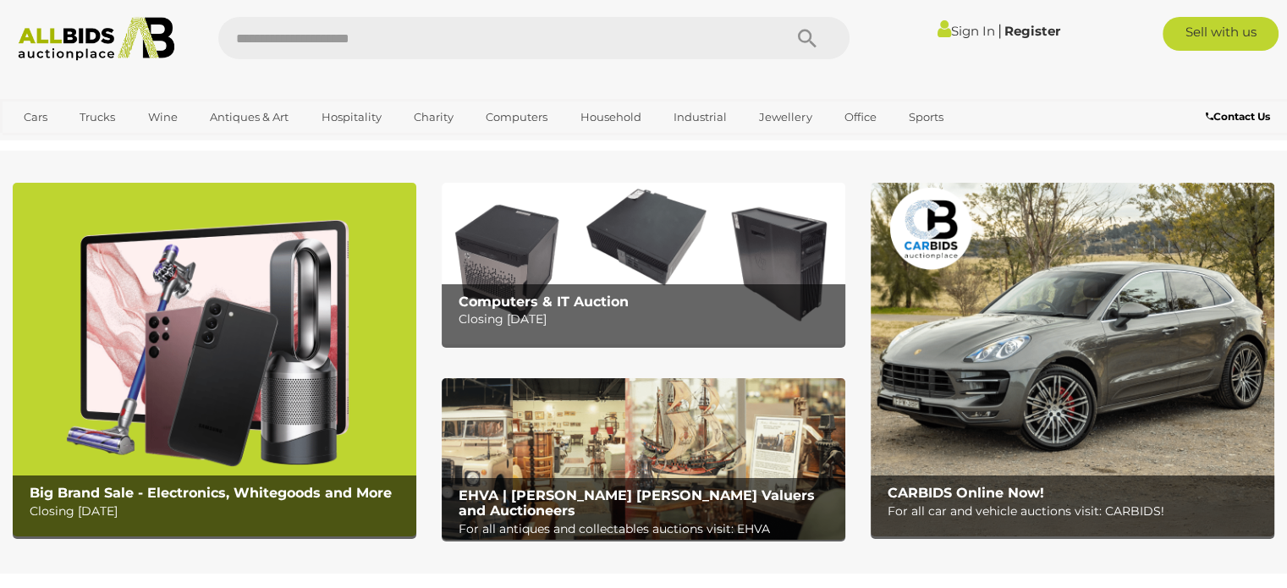
click at [607, 260] on img at bounding box center [644, 264] width 404 height 162
click at [1064, 383] on img at bounding box center [1073, 360] width 404 height 354
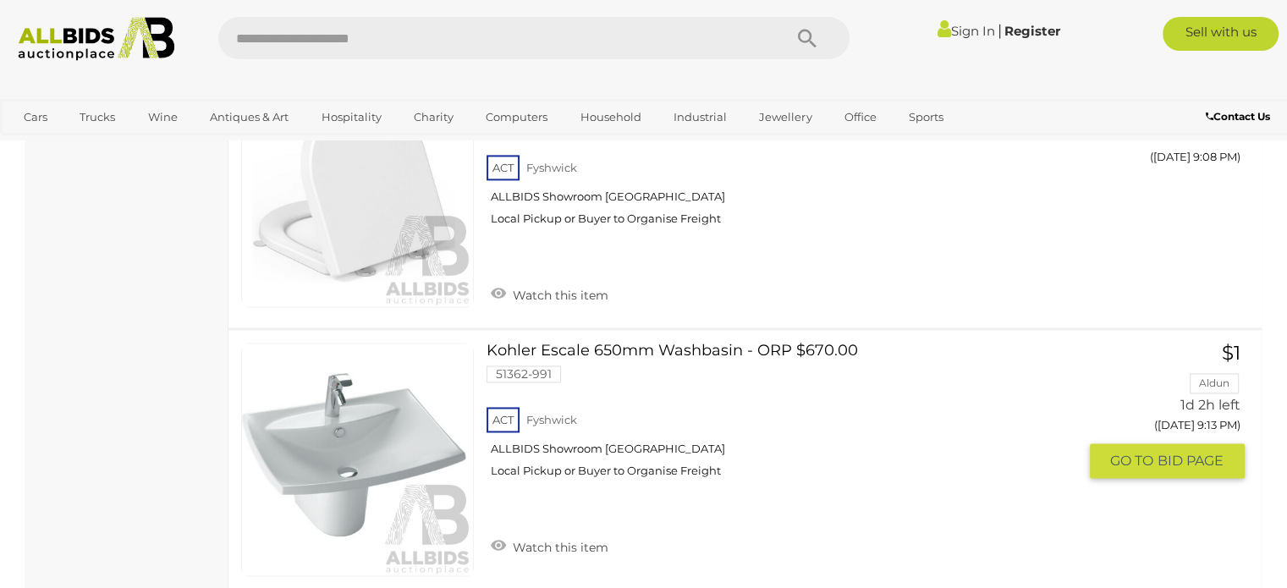
scroll to position [8888, 0]
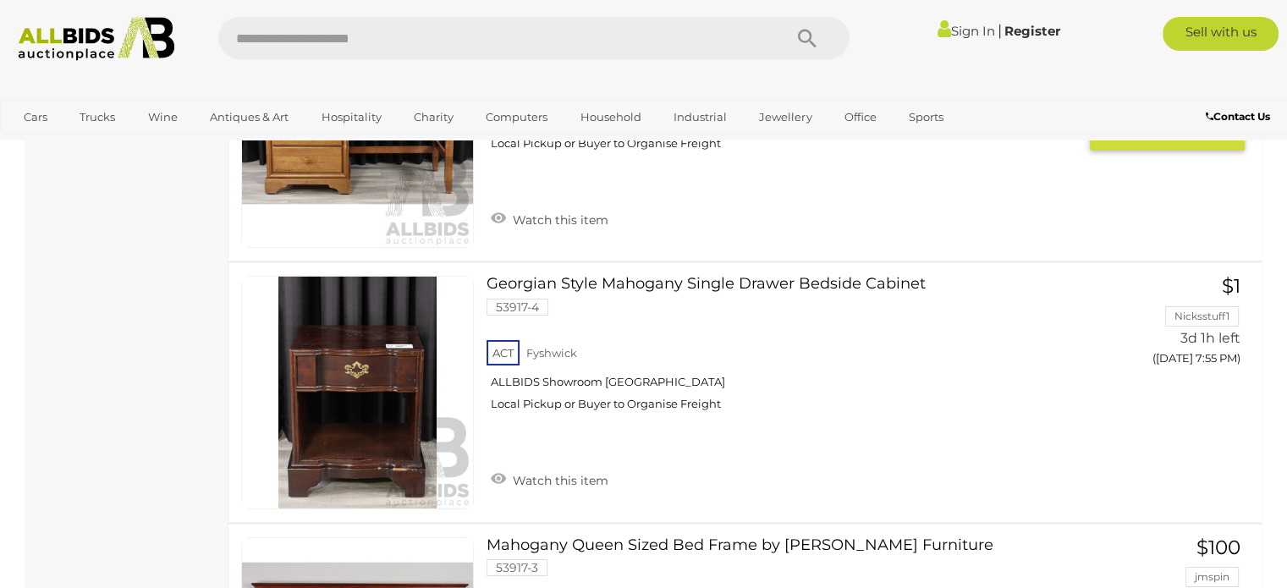
scroll to position [5502, 0]
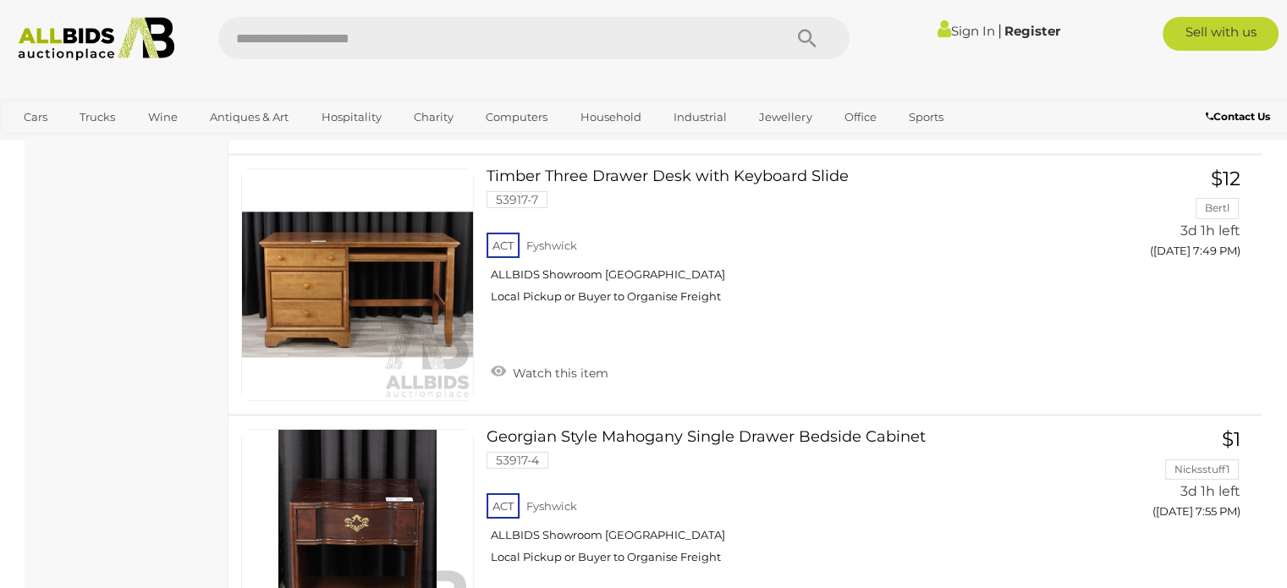
click at [64, 58] on img at bounding box center [96, 39] width 174 height 44
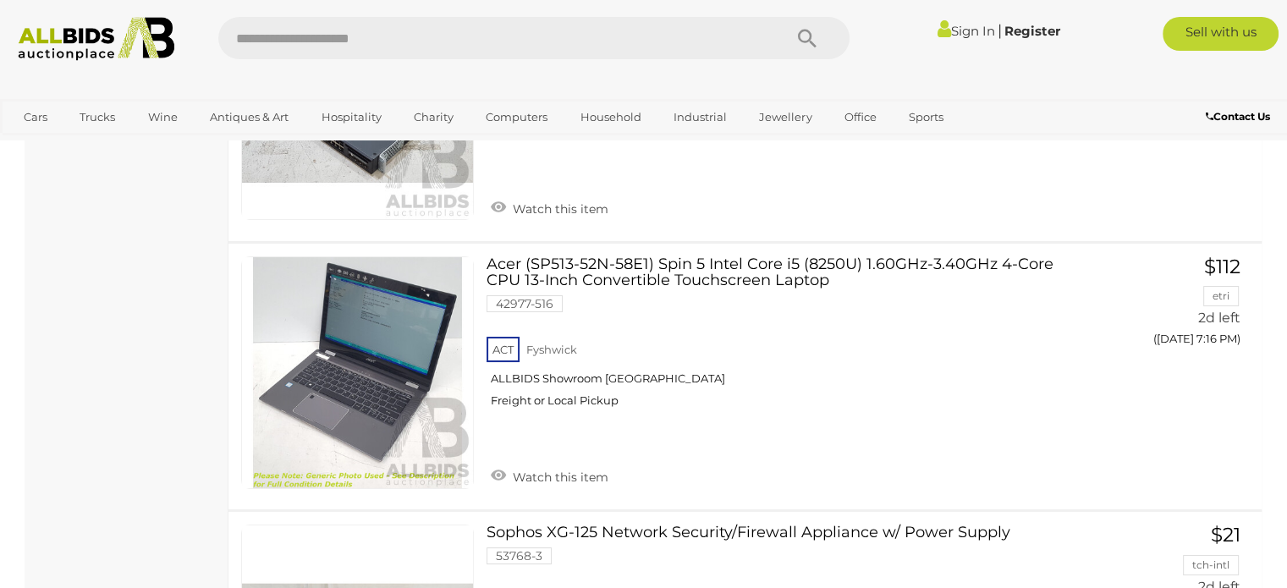
scroll to position [13205, 0]
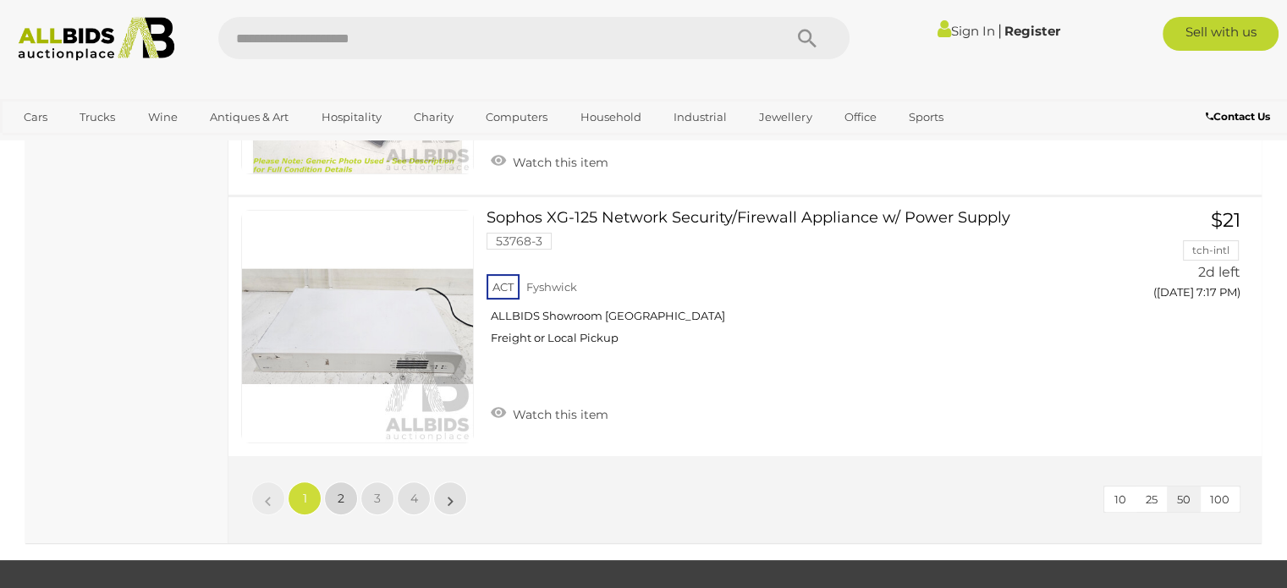
click at [338, 491] on span "2" at bounding box center [341, 498] width 7 height 15
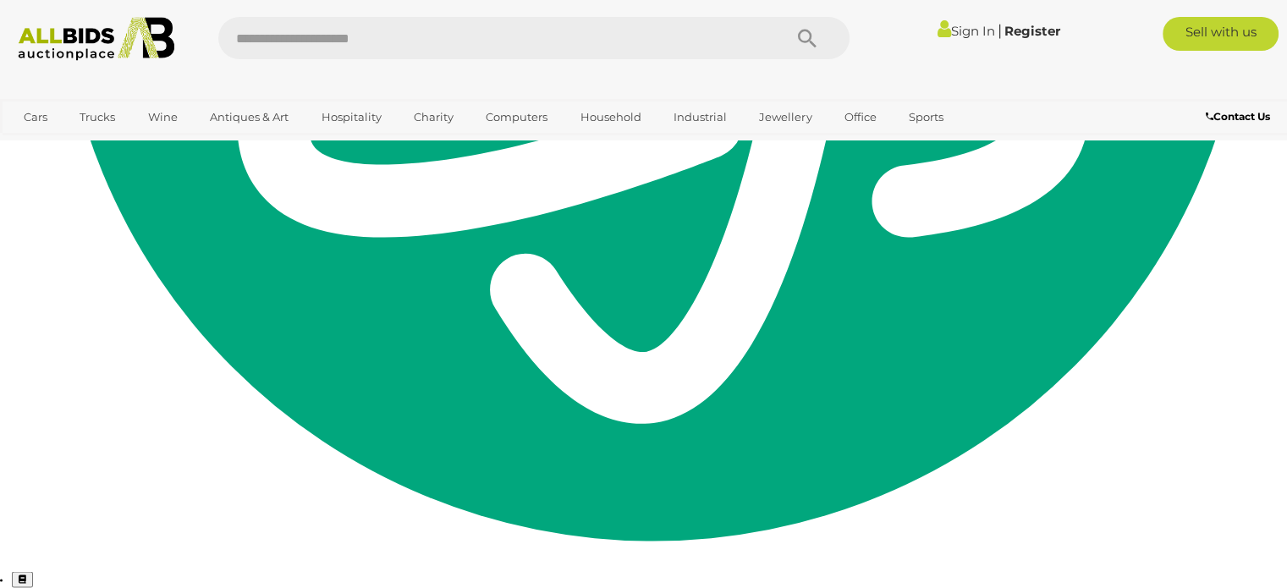
scroll to position [284, 0]
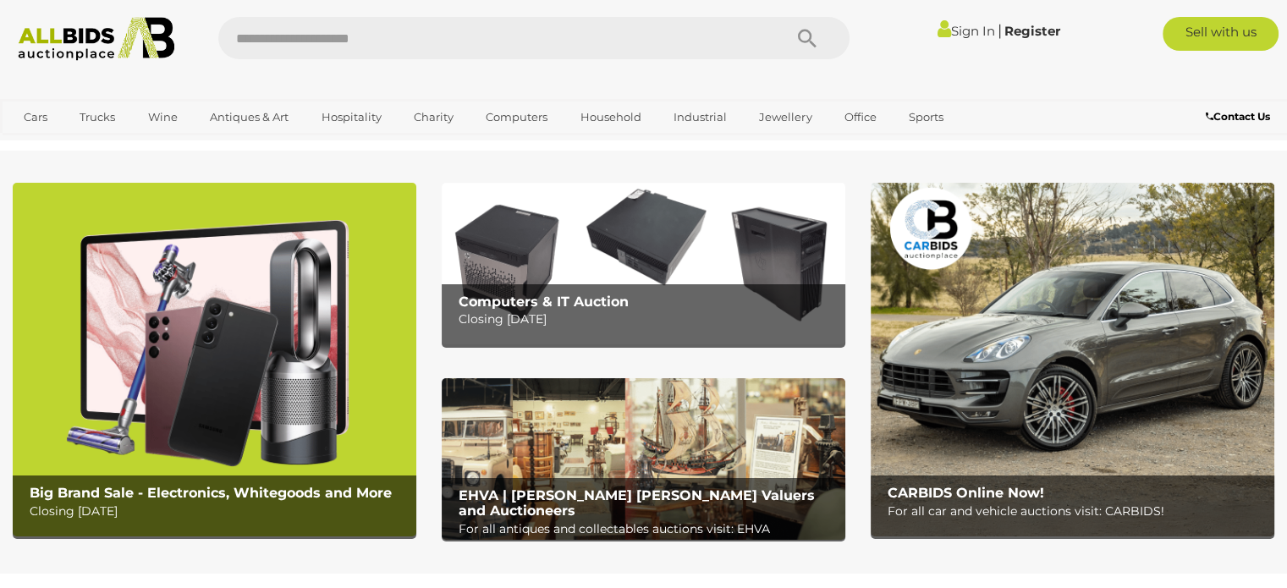
click at [264, 390] on img at bounding box center [215, 360] width 404 height 354
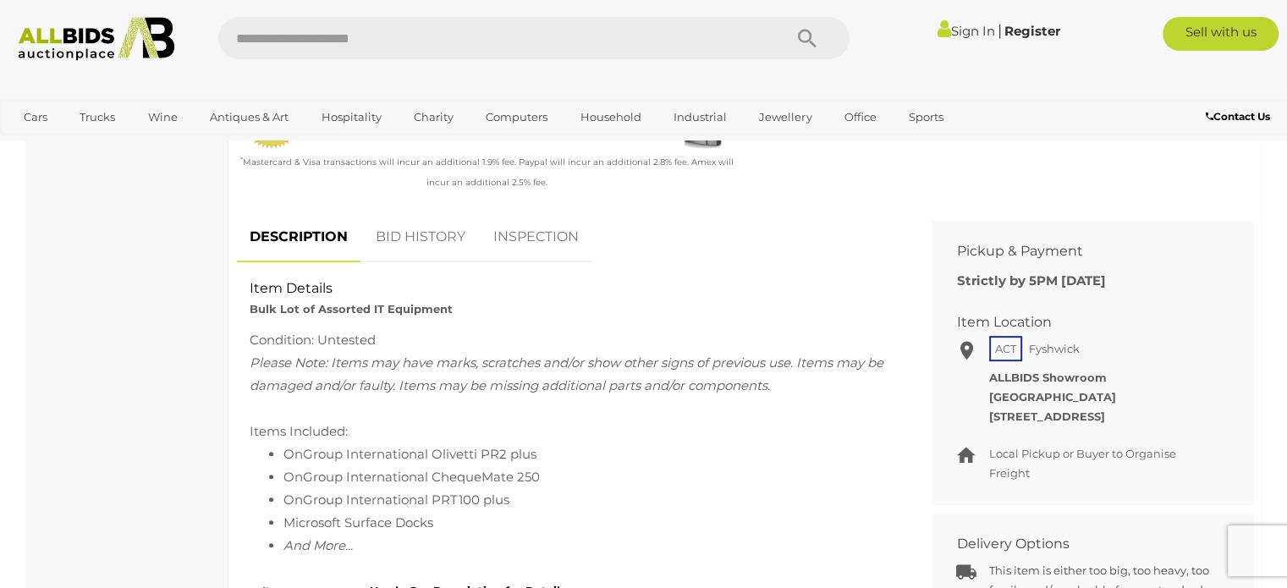
scroll to position [553, 0]
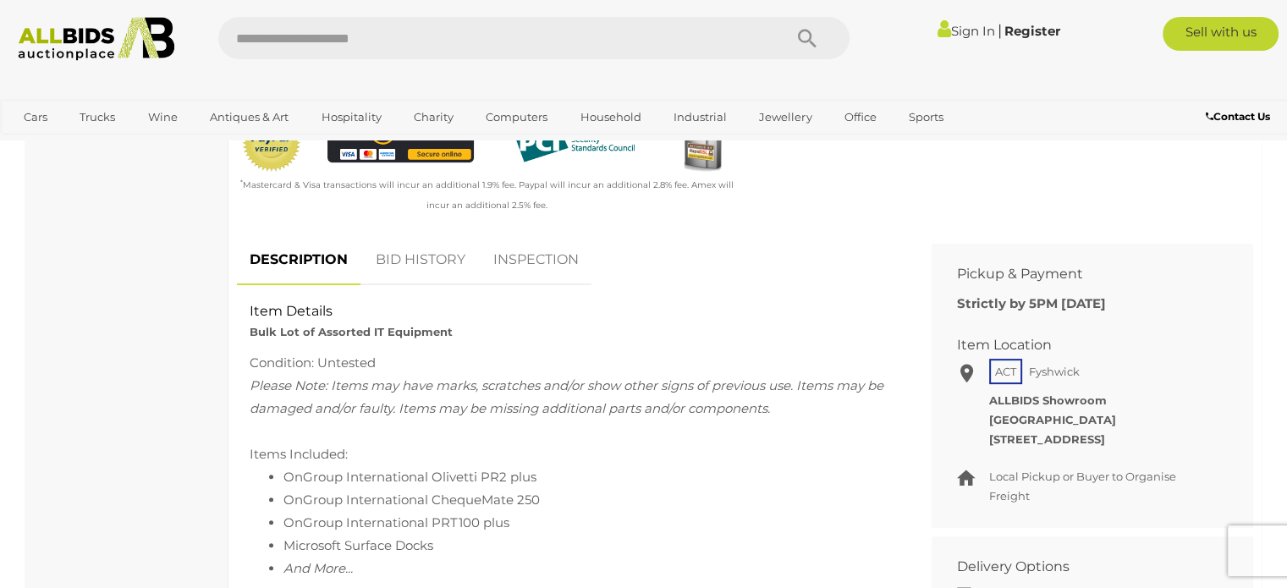
click at [559, 266] on link "INSPECTION" at bounding box center [536, 260] width 111 height 50
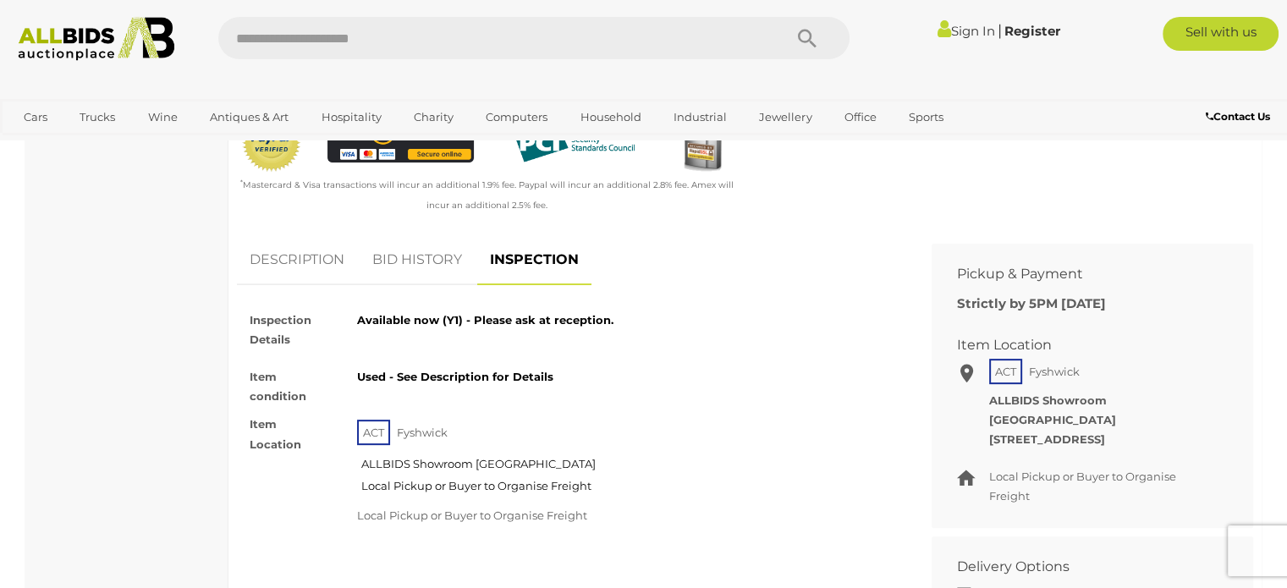
click at [434, 268] on link "BID HISTORY" at bounding box center [417, 260] width 115 height 50
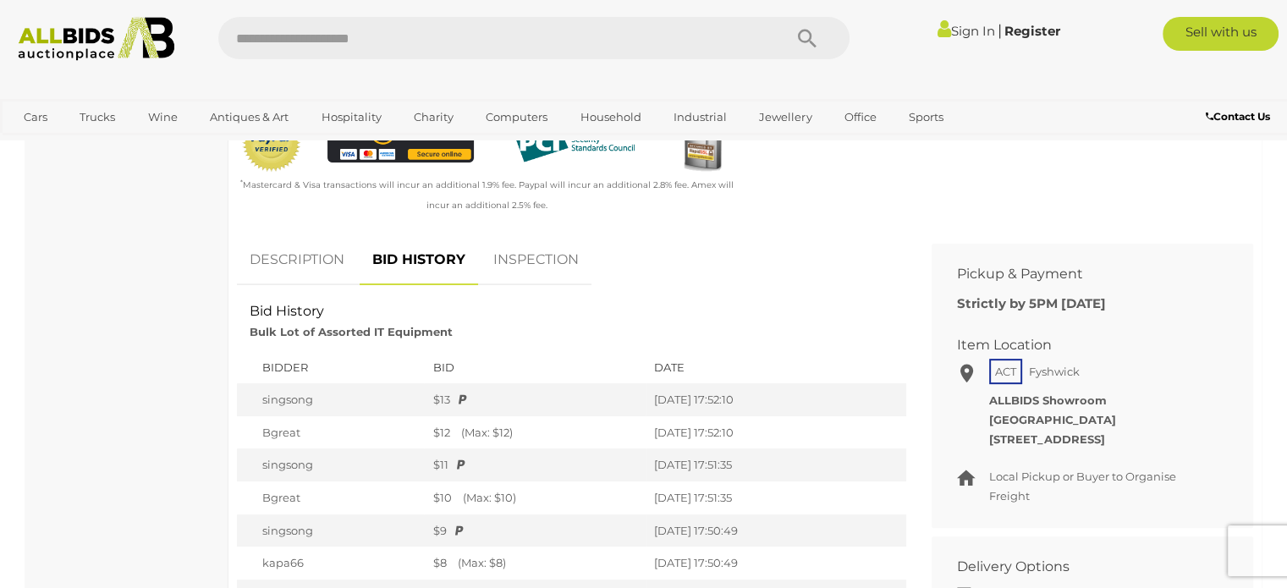
click at [524, 273] on link "INSPECTION" at bounding box center [536, 260] width 111 height 50
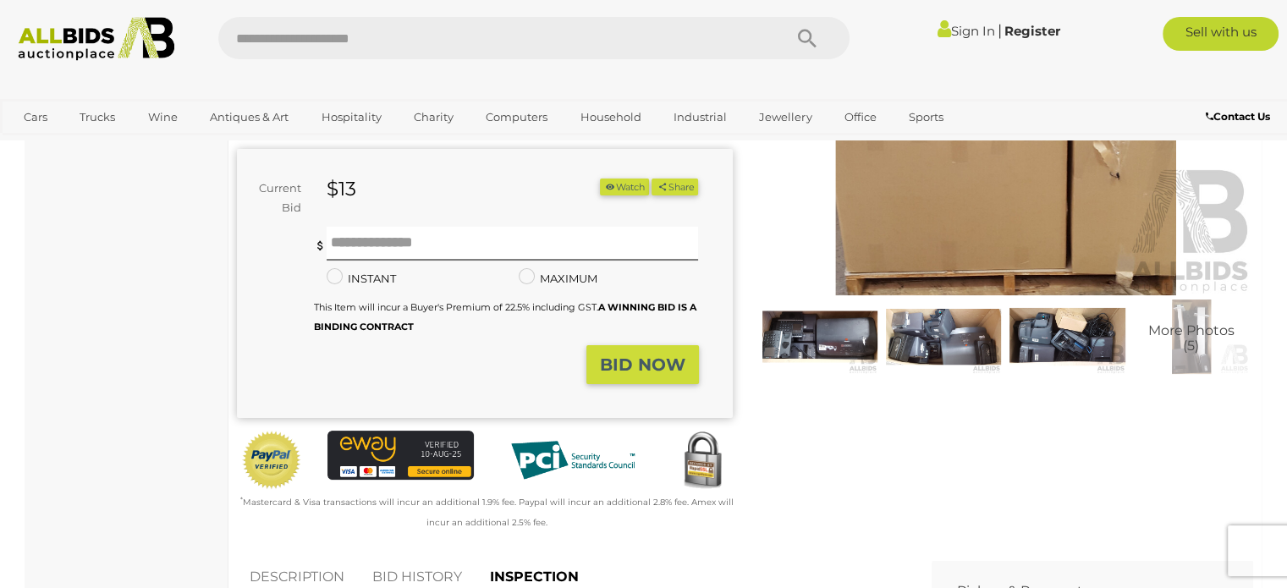
scroll to position [254, 0]
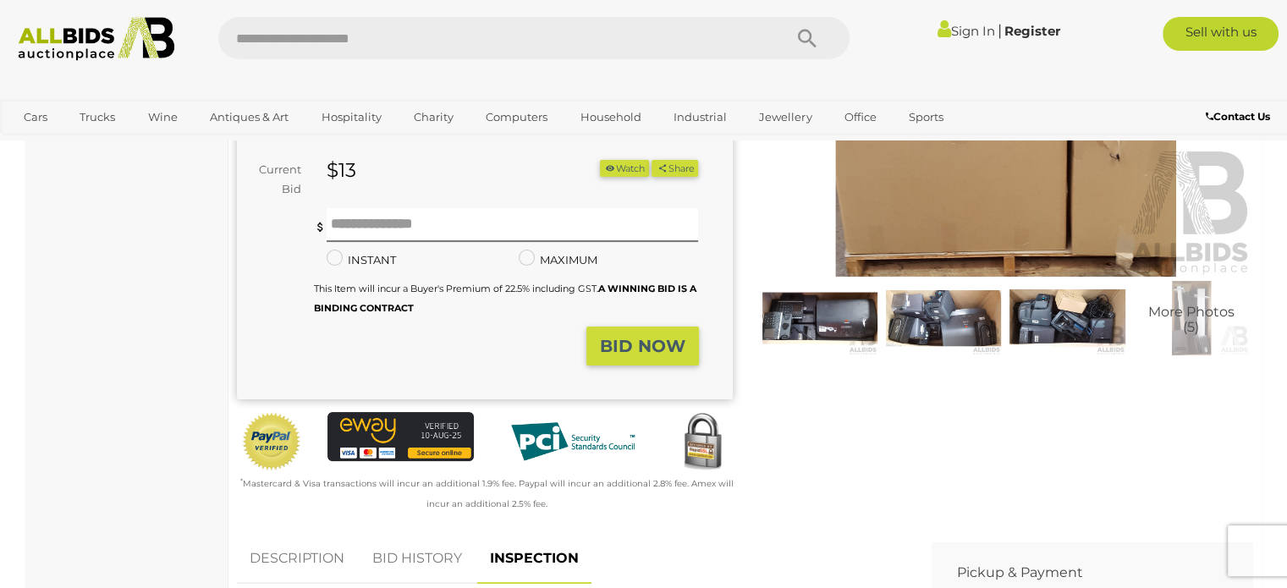
click at [873, 300] on img at bounding box center [820, 318] width 115 height 74
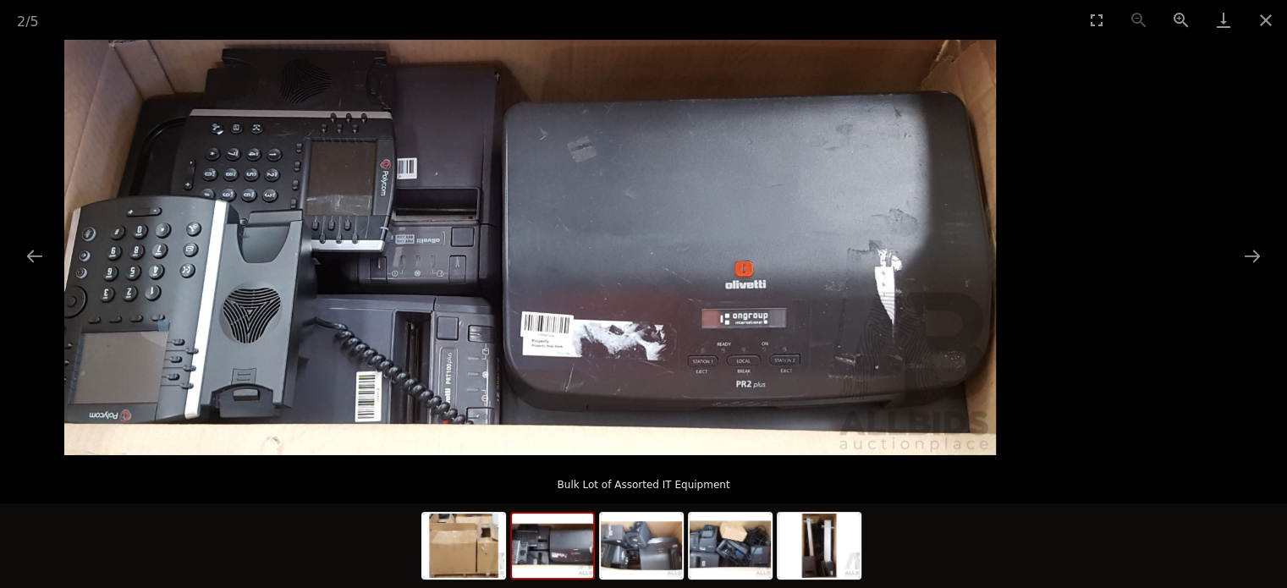
drag, startPoint x: 912, startPoint y: 247, endPoint x: 98, endPoint y: 276, distance: 814.8
click at [98, 276] on img at bounding box center [530, 248] width 932 height 416
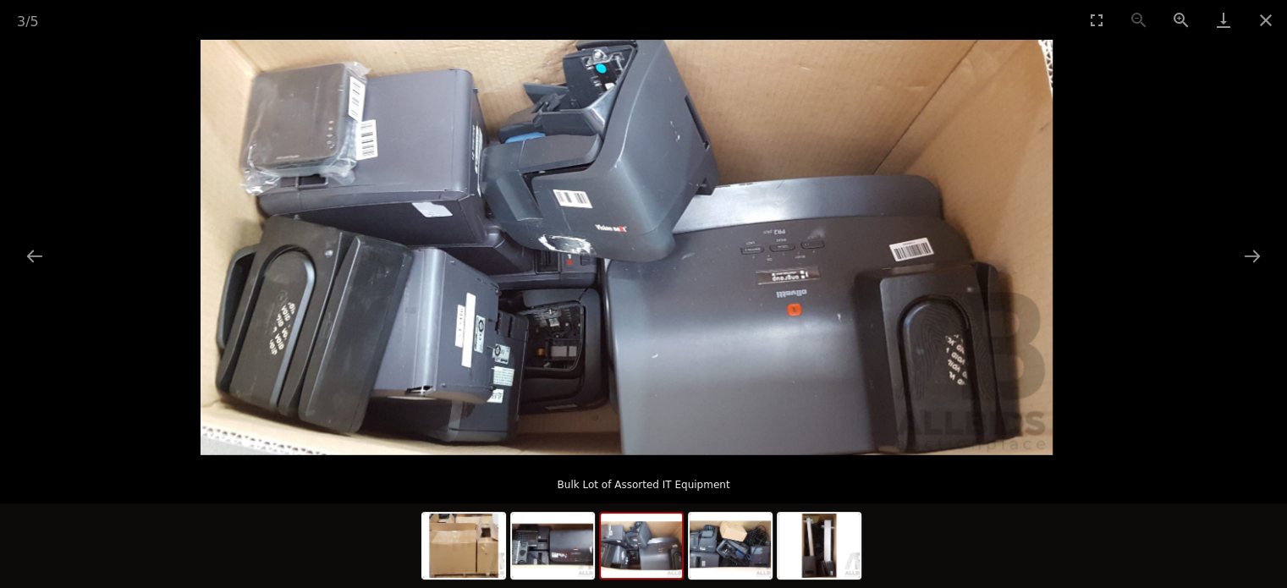
drag, startPoint x: 901, startPoint y: 334, endPoint x: 363, endPoint y: 348, distance: 538.5
click at [381, 351] on img at bounding box center [627, 248] width 852 height 416
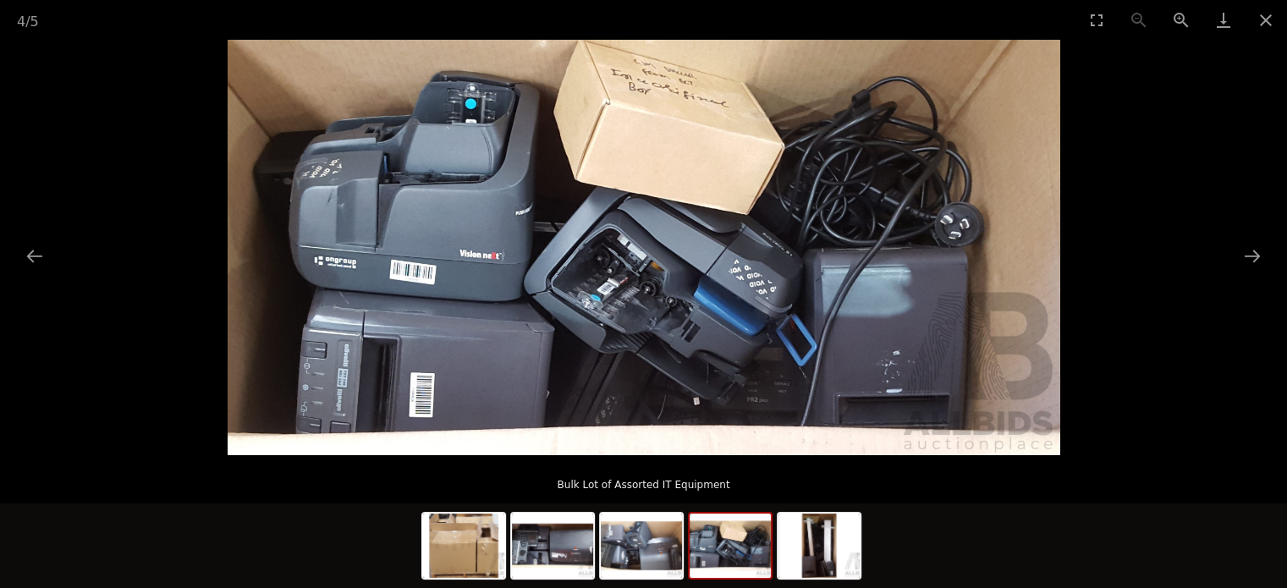
drag, startPoint x: 827, startPoint y: 296, endPoint x: 348, endPoint y: 288, distance: 479.2
click at [378, 289] on img at bounding box center [644, 248] width 833 height 416
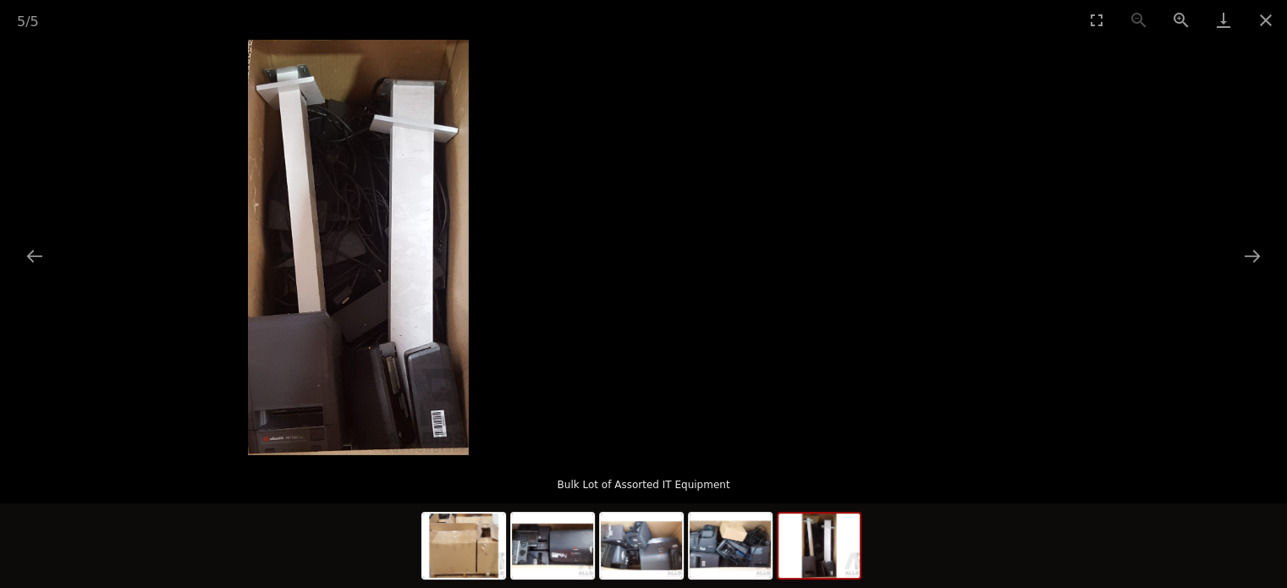
drag, startPoint x: 888, startPoint y: 333, endPoint x: 327, endPoint y: 393, distance: 564.4
click at [342, 395] on picture at bounding box center [358, 248] width 1287 height 416
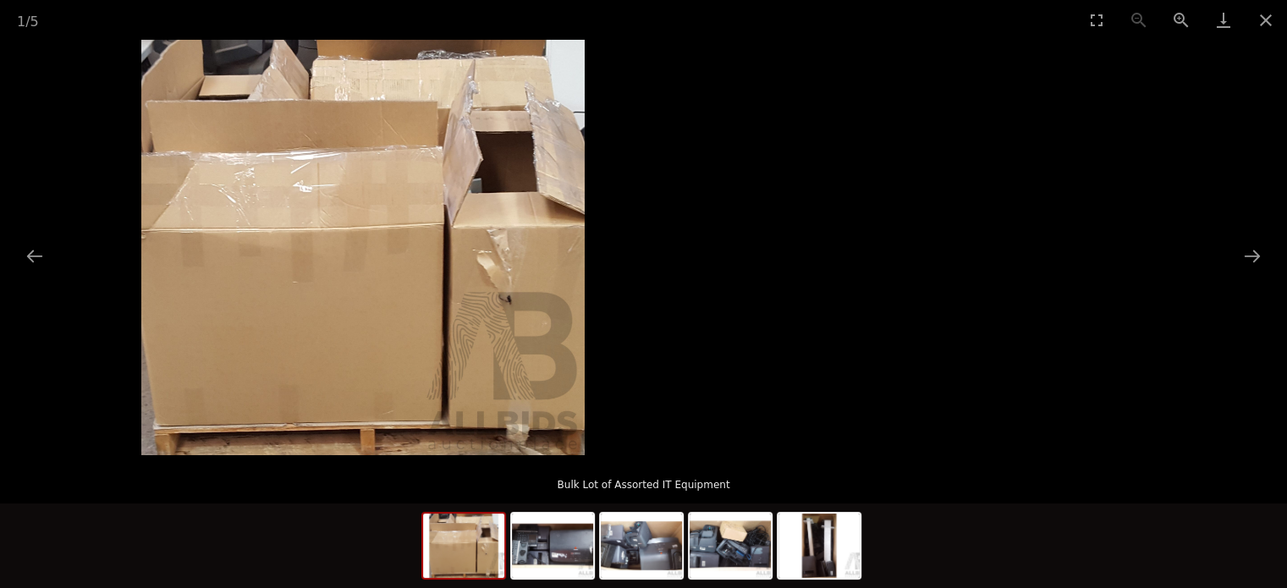
drag, startPoint x: 903, startPoint y: 323, endPoint x: 339, endPoint y: 328, distance: 564.6
click at [280, 346] on picture at bounding box center [362, 248] width 1287 height 416
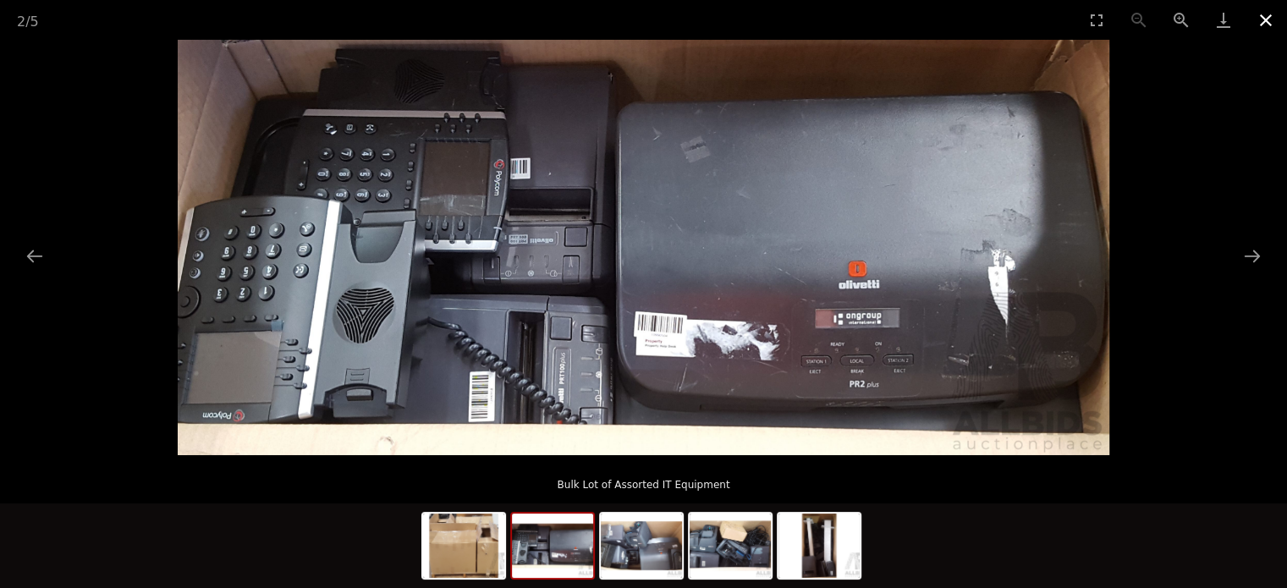
click at [1265, 25] on button "Close gallery" at bounding box center [1266, 20] width 42 height 40
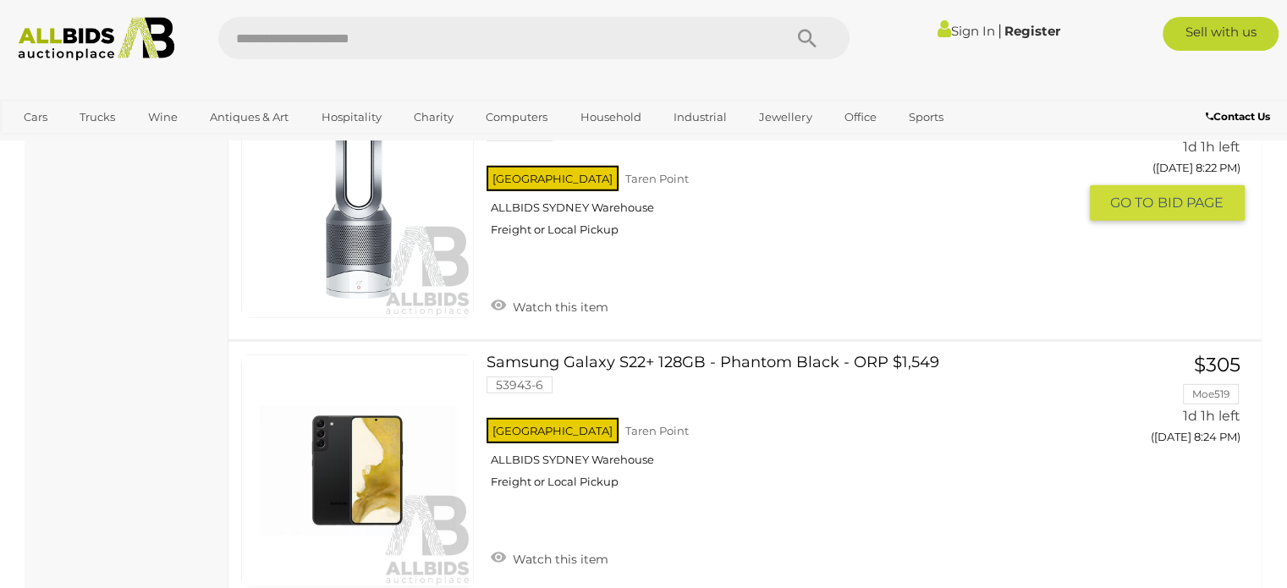
scroll to position [11258, 0]
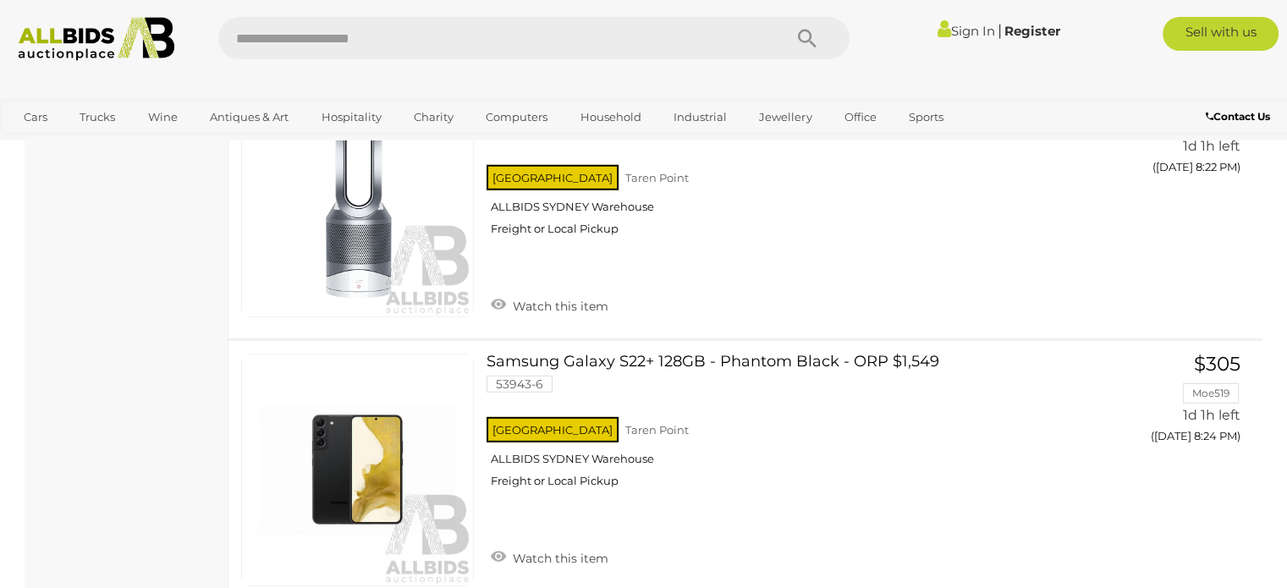
click at [58, 36] on img at bounding box center [96, 39] width 174 height 44
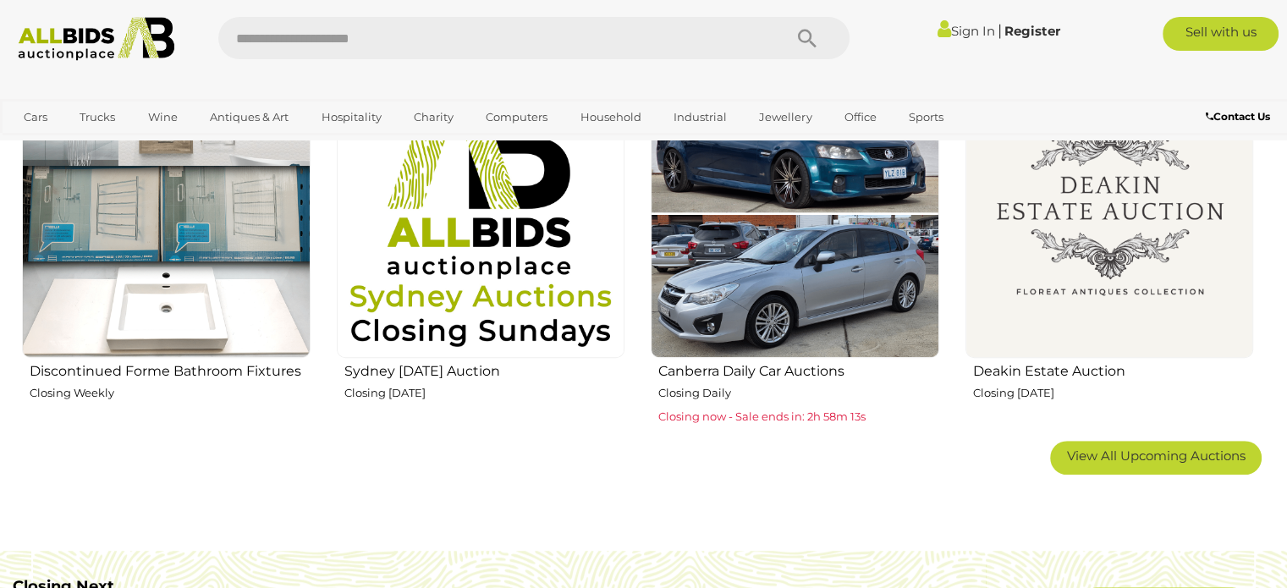
scroll to position [1016, 0]
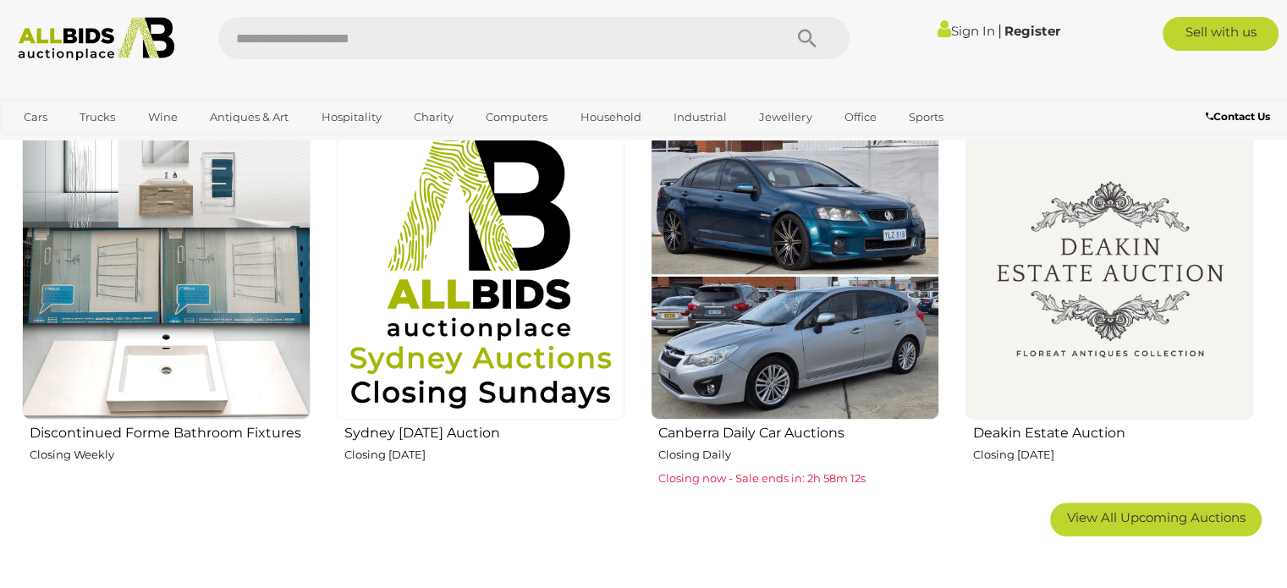
click at [775, 439] on h2 "Canberra Daily Car Auctions" at bounding box center [799, 431] width 281 height 19
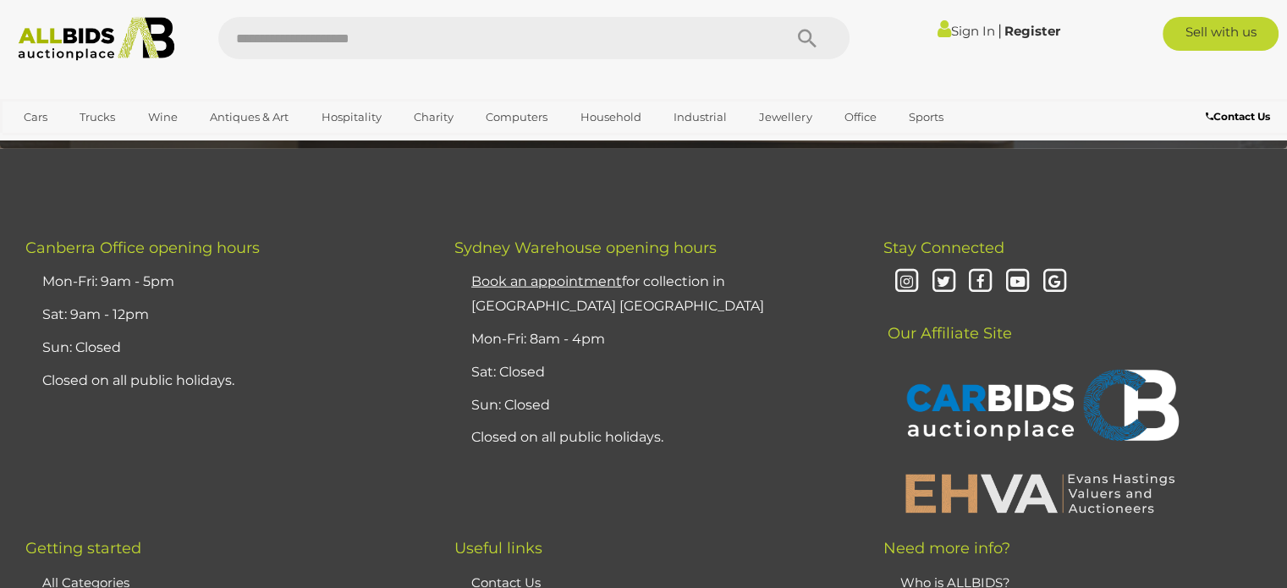
scroll to position [4149, 0]
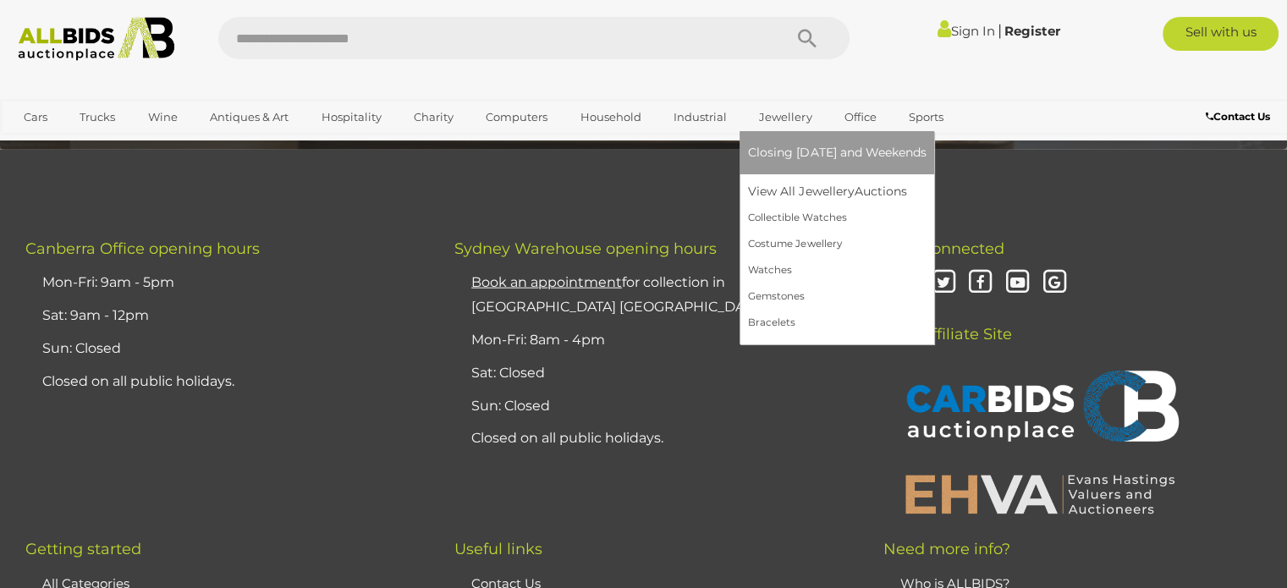
click at [772, 116] on link "Jewellery" at bounding box center [785, 117] width 74 height 28
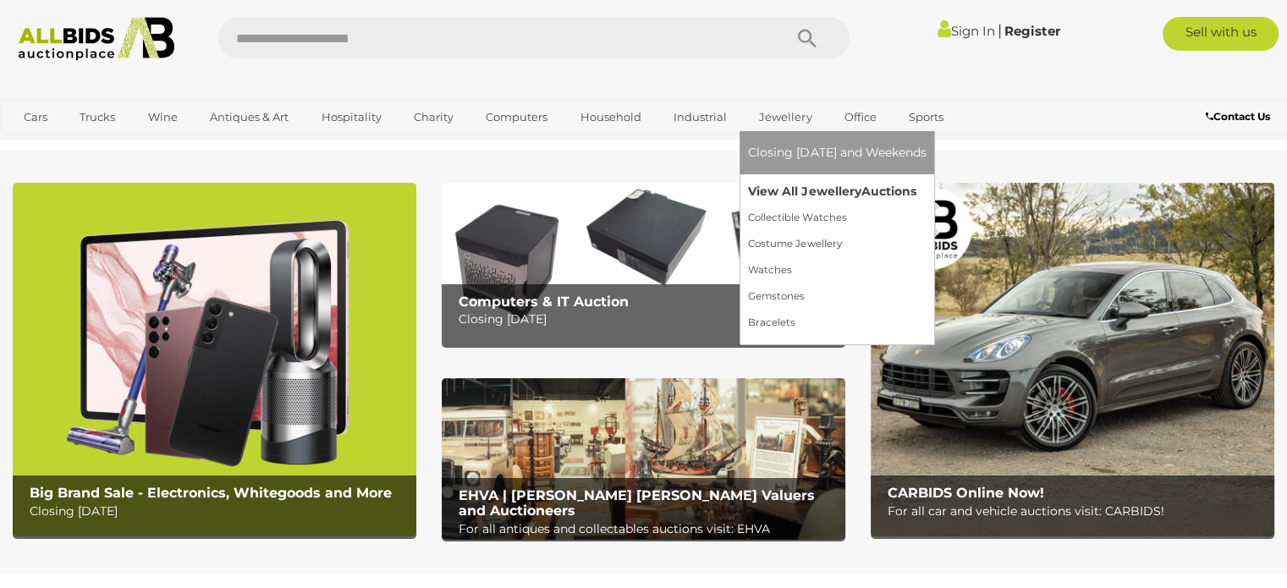
click at [843, 197] on link "View All Jewellery Auctions" at bounding box center [837, 192] width 178 height 26
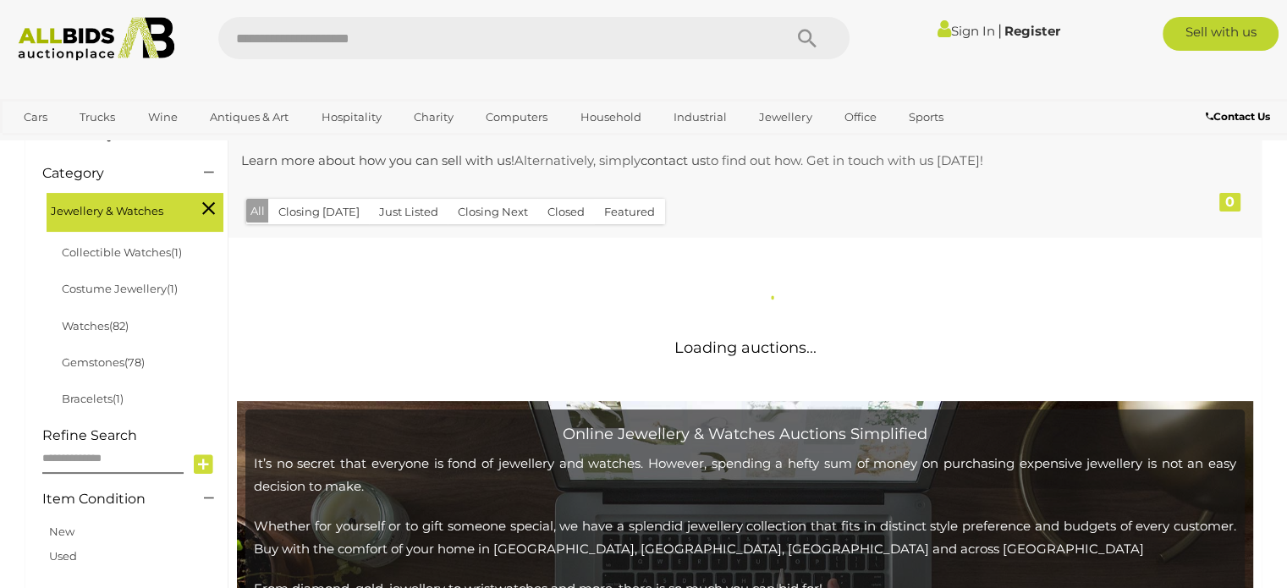
scroll to position [254, 0]
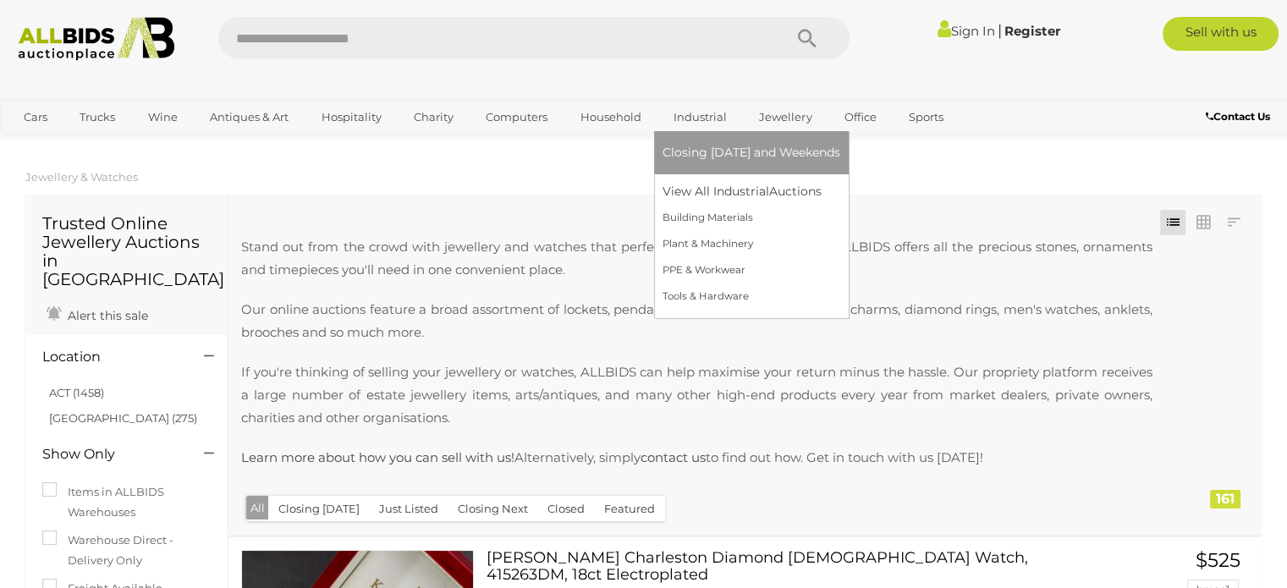
click at [694, 112] on link "Industrial" at bounding box center [700, 117] width 75 height 28
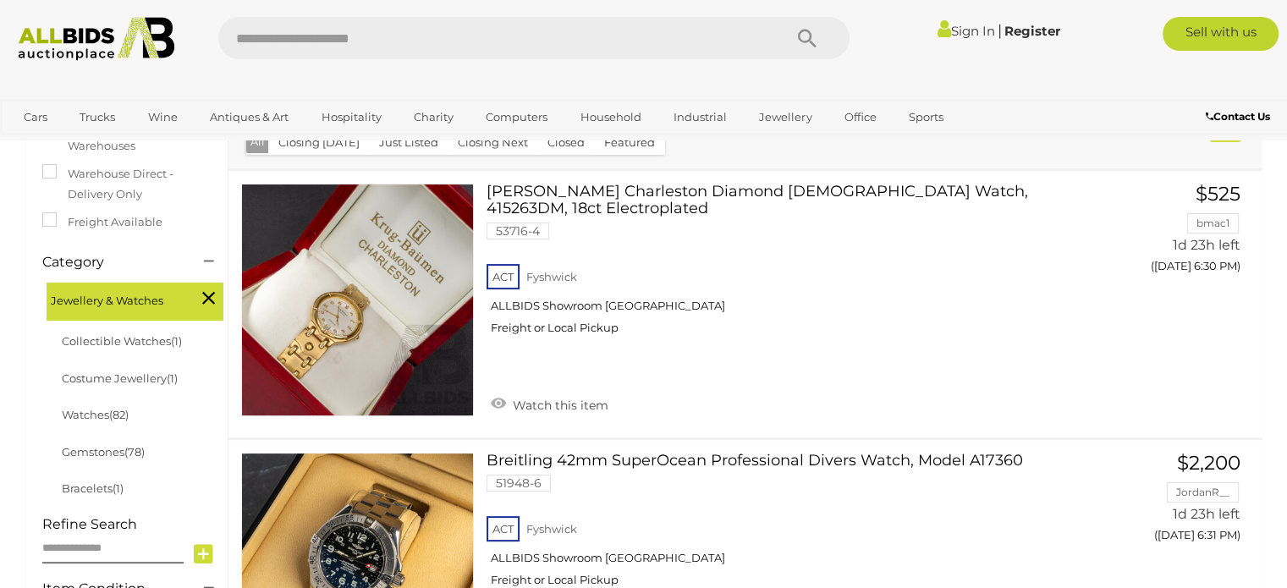
scroll to position [677, 0]
